Goal: Transaction & Acquisition: Subscribe to service/newsletter

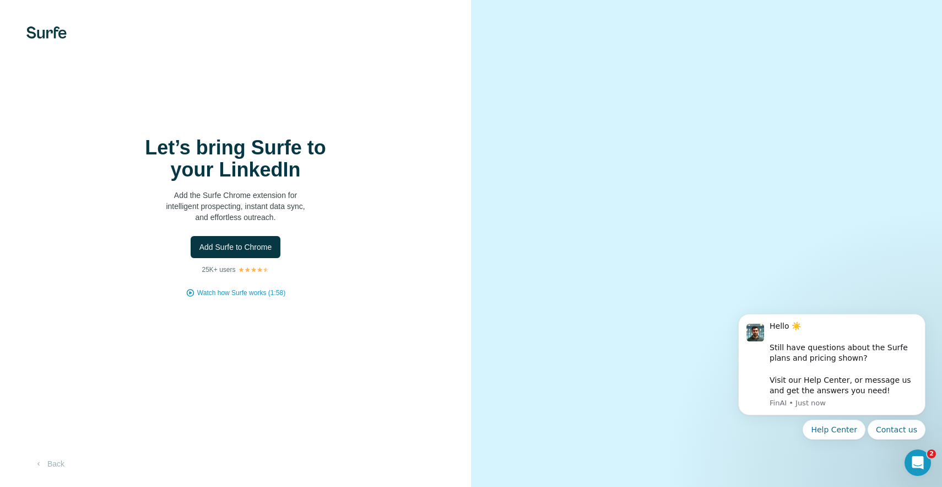
scroll to position [8, 0]
click at [230, 143] on h1 "Let’s bring Surfe to your LinkedIn" at bounding box center [236, 159] width 220 height 44
click at [922, 319] on icon "Dismiss notification" at bounding box center [923, 317] width 6 height 6
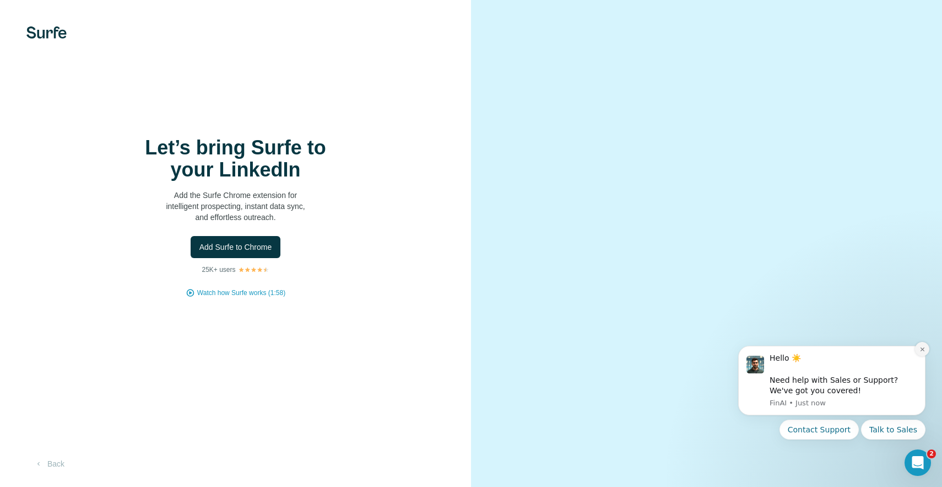
click at [920, 352] on icon "Dismiss notification" at bounding box center [923, 349] width 6 height 6
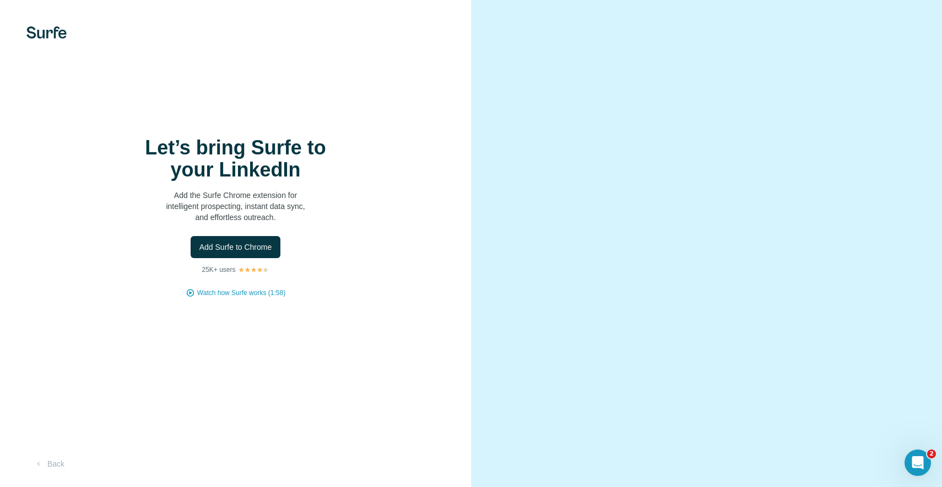
click at [800, 279] on video at bounding box center [707, 243] width 397 height 198
click at [55, 464] on button "Back" at bounding box center [49, 463] width 46 height 20
click at [217, 252] on span "Add Surfe to Chrome" at bounding box center [235, 246] width 73 height 11
